Goal: Task Accomplishment & Management: Manage account settings

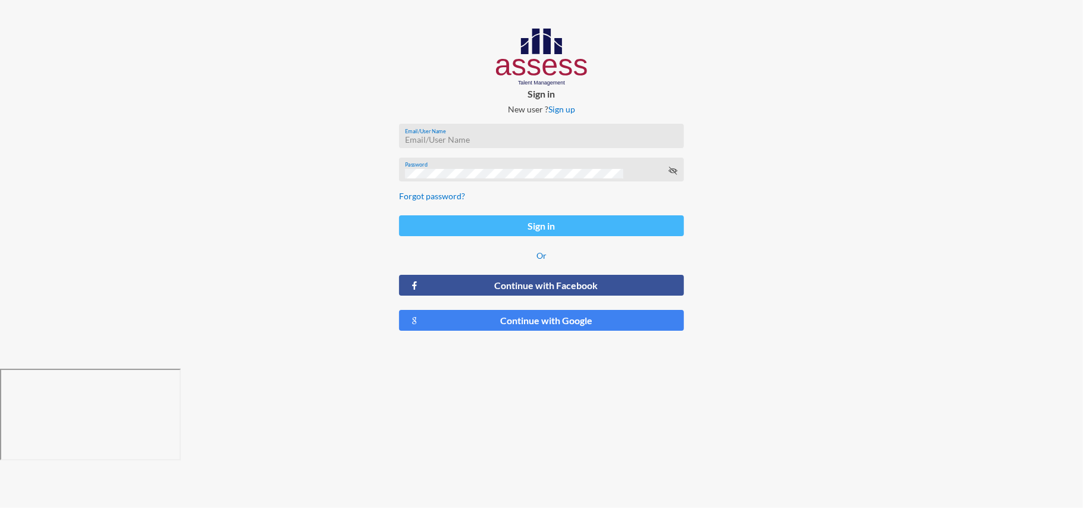
type input "[EMAIL_ADDRESS][DOMAIN_NAME]"
click at [637, 233] on button "Sign in" at bounding box center [541, 225] width 285 height 21
